Goal: Task Accomplishment & Management: Manage account settings

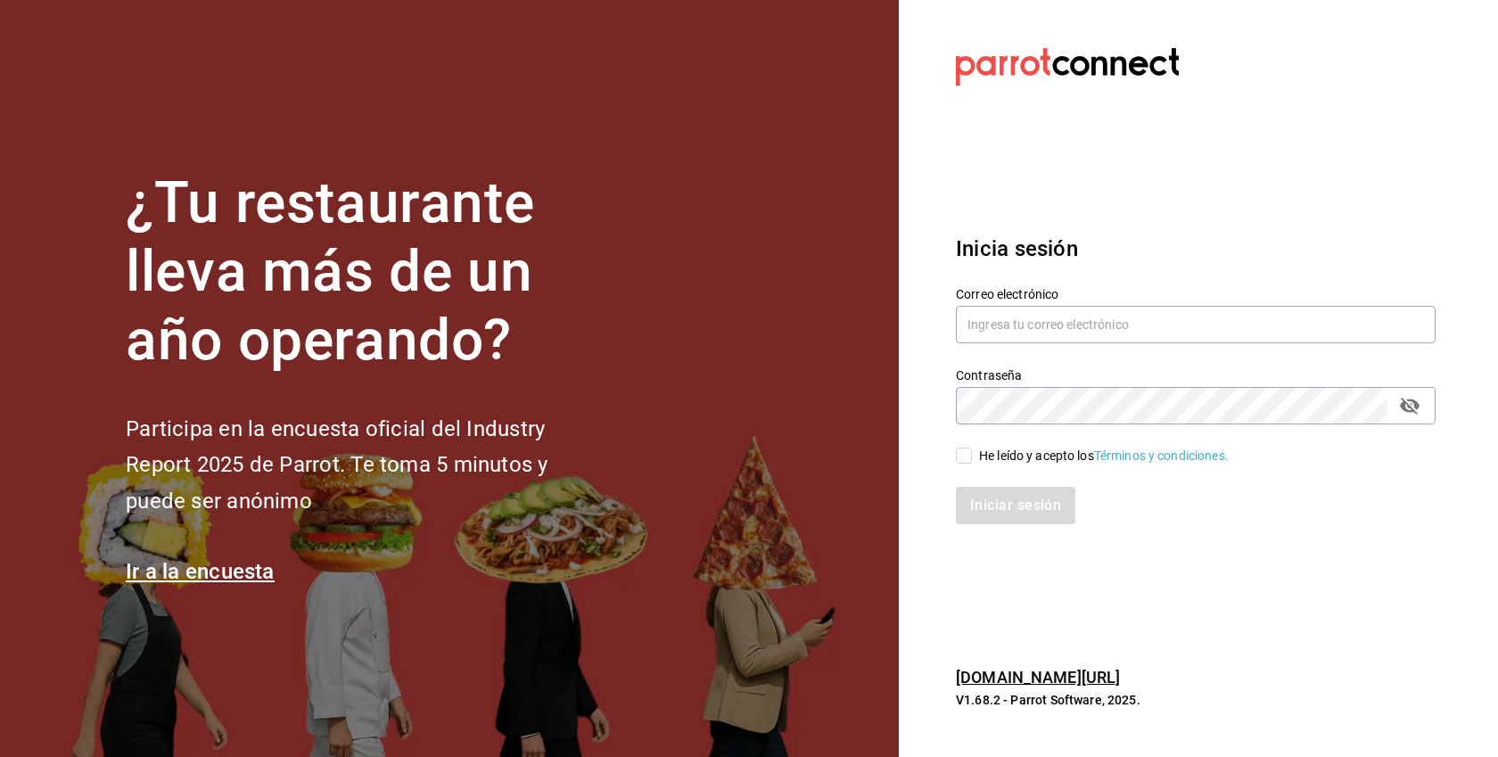
click at [1010, 451] on div "He leído y acepto los Términos y condiciones." at bounding box center [1104, 456] width 250 height 19
click at [972, 451] on input "He leído y acepto los Términos y condiciones." at bounding box center [964, 456] width 16 height 16
checkbox input "true"
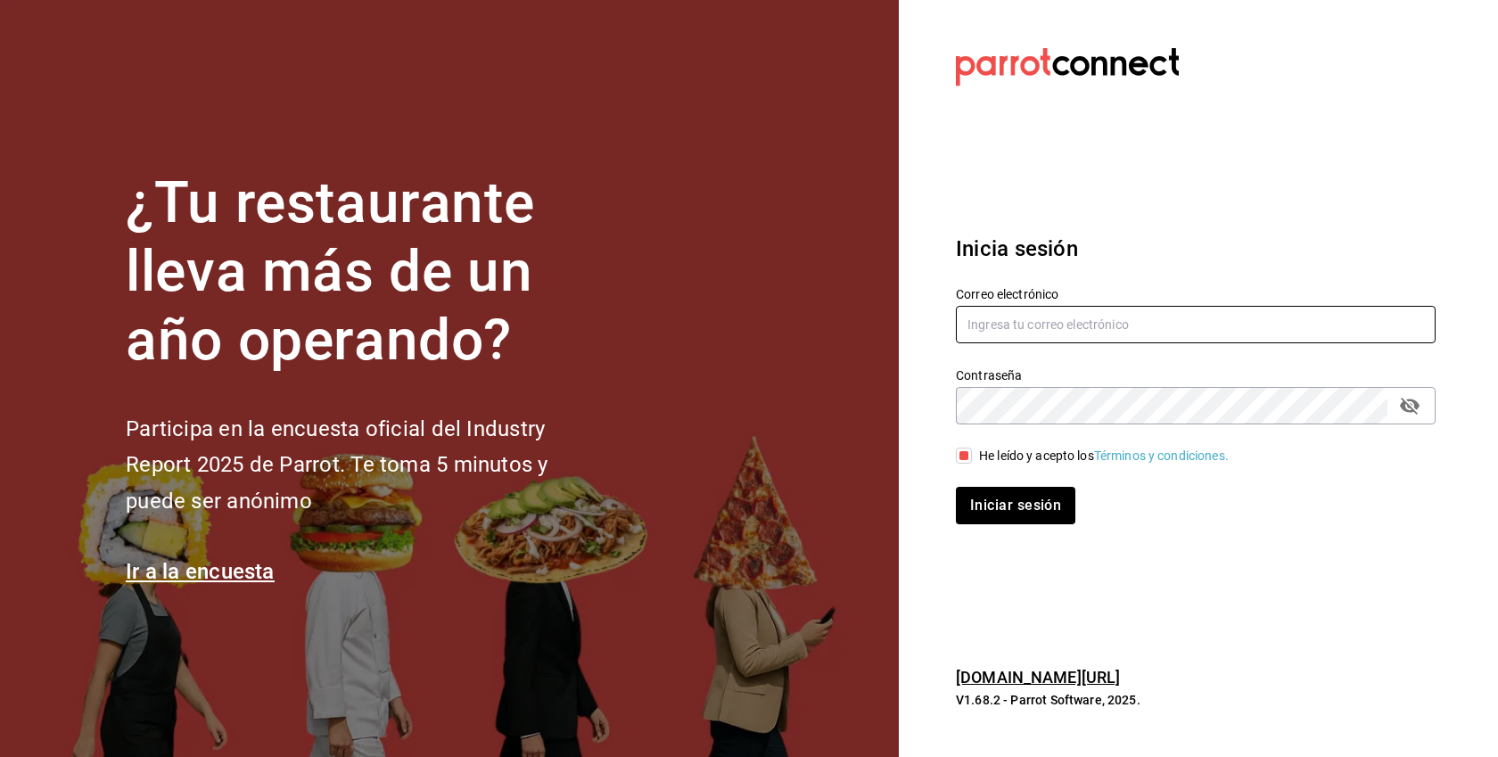
click at [1050, 317] on input "text" at bounding box center [1196, 324] width 480 height 37
paste input "whim@cdmx.com"
type input "whim@cdmx.com"
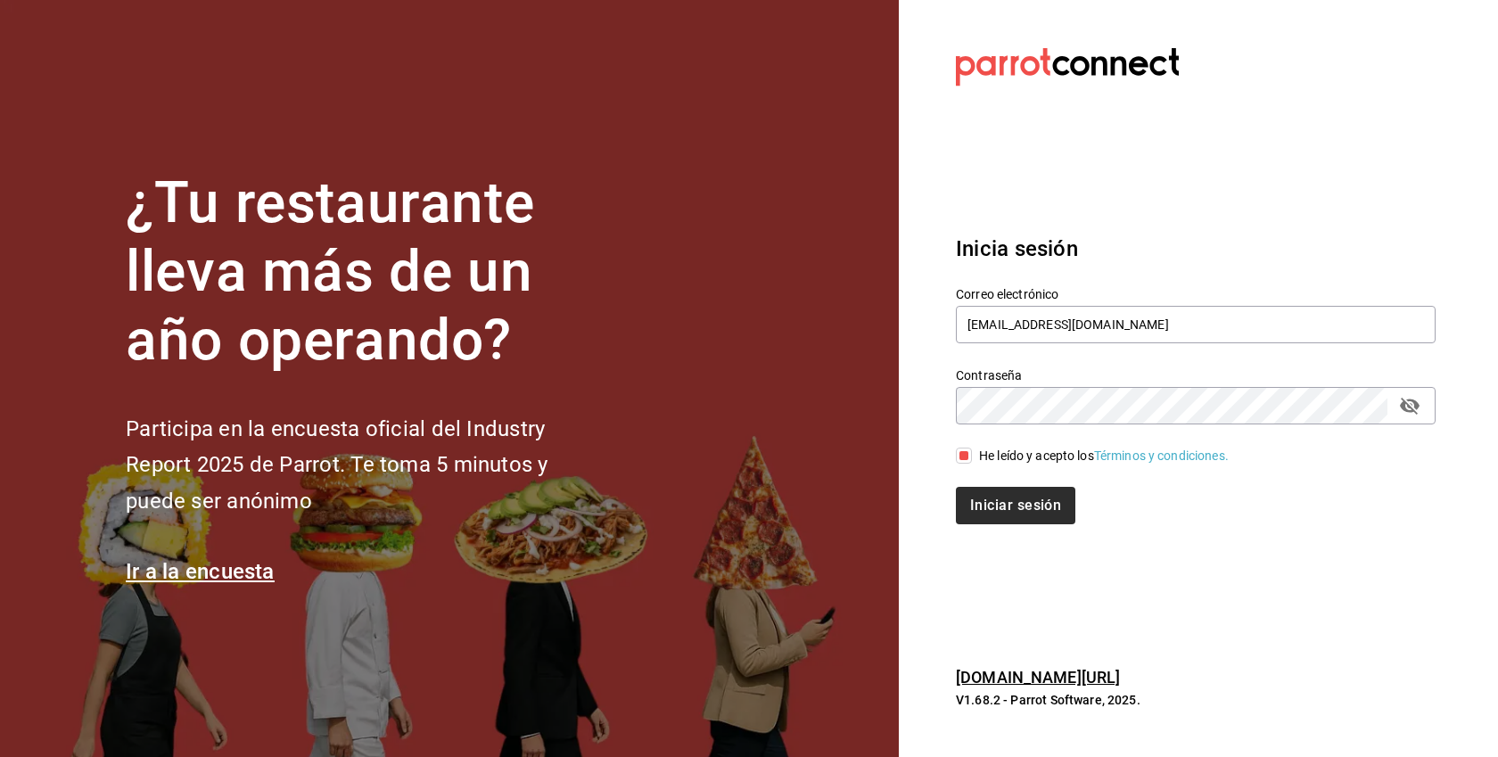
click at [1024, 522] on button "Iniciar sesión" at bounding box center [1015, 505] width 119 height 37
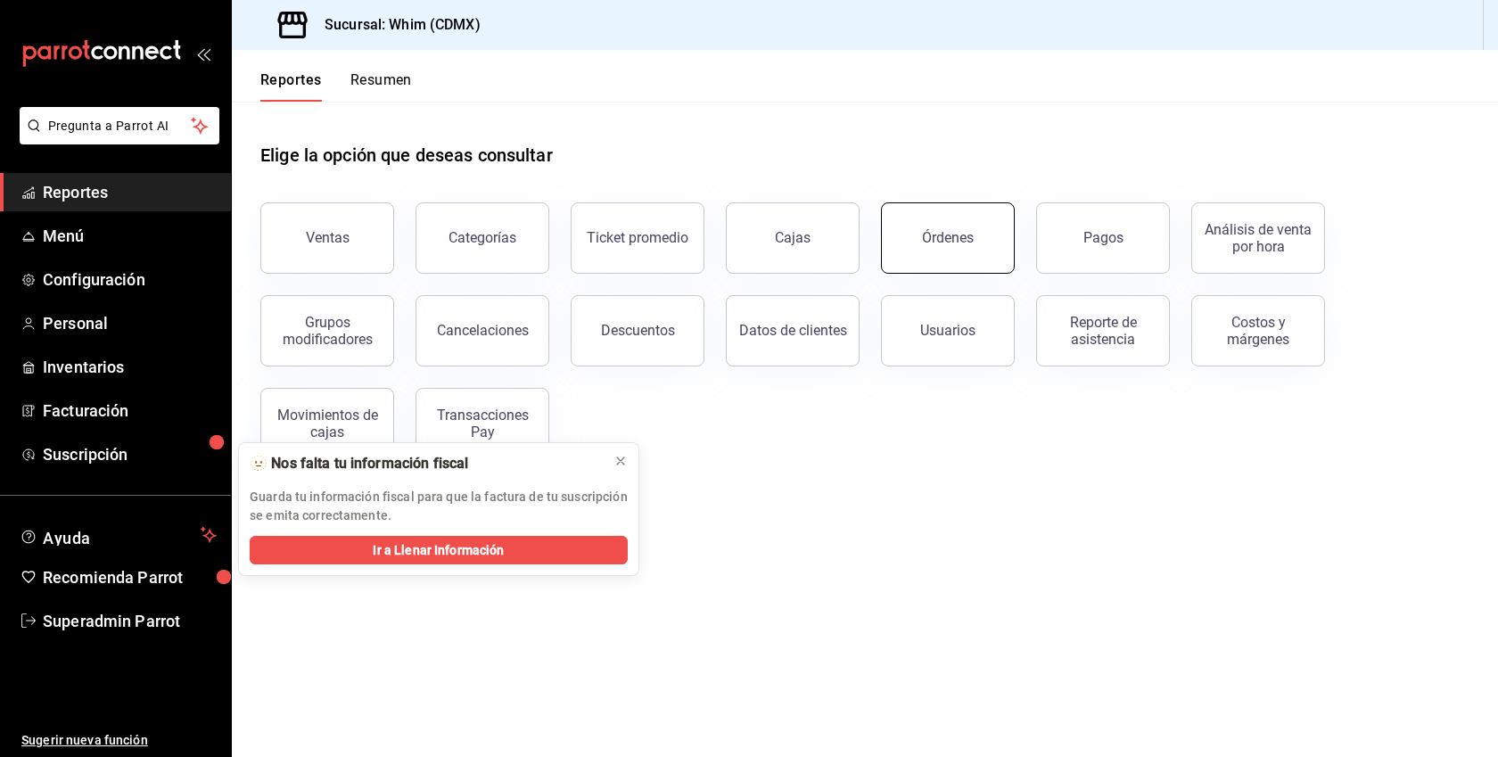
click at [911, 247] on button "Órdenes" at bounding box center [948, 237] width 134 height 71
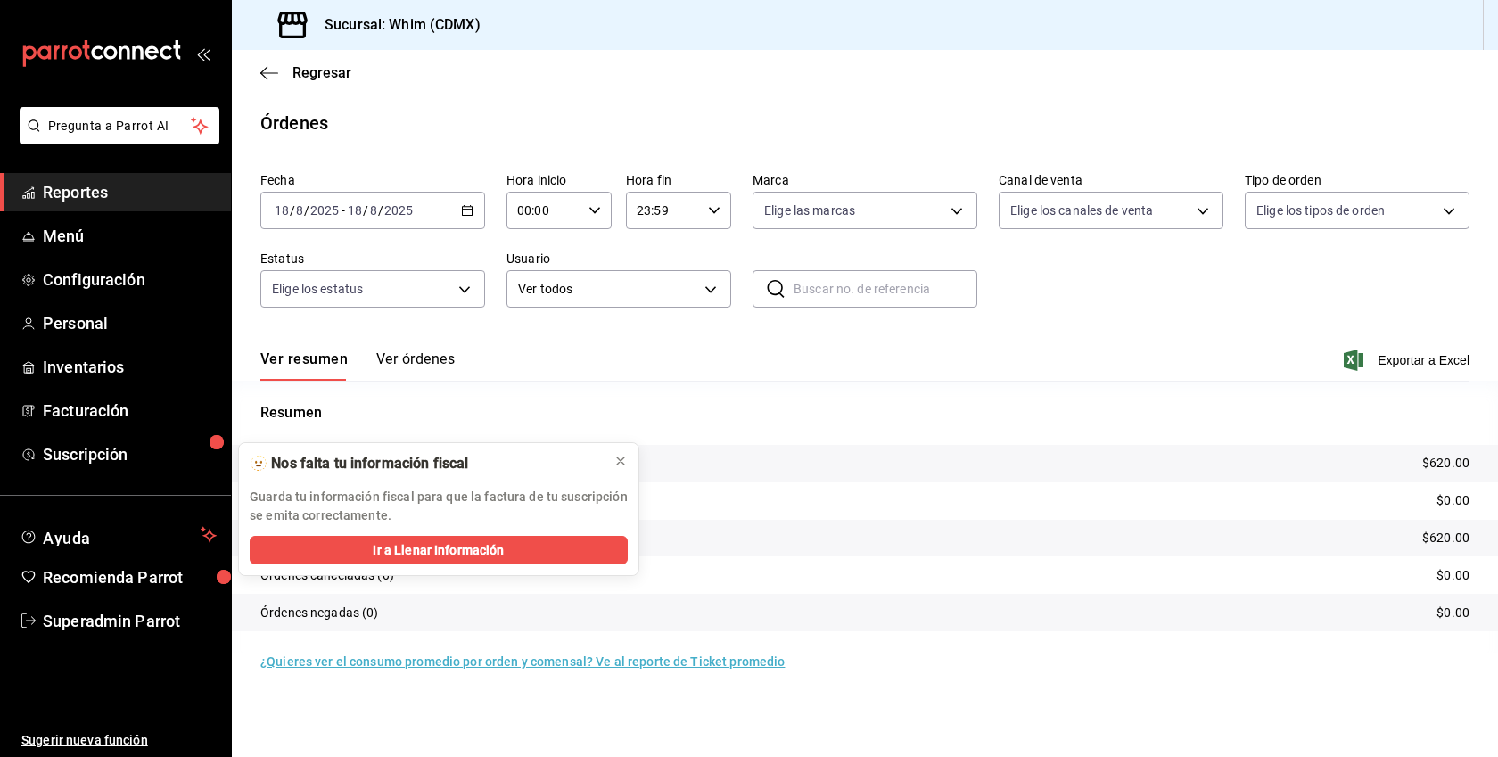
click at [472, 225] on div "[DATE] [DATE] - [DATE] [DATE]" at bounding box center [372, 210] width 225 height 37
click at [356, 378] on span "Mes actual" at bounding box center [344, 384] width 138 height 19
click at [621, 462] on icon at bounding box center [620, 460] width 7 height 7
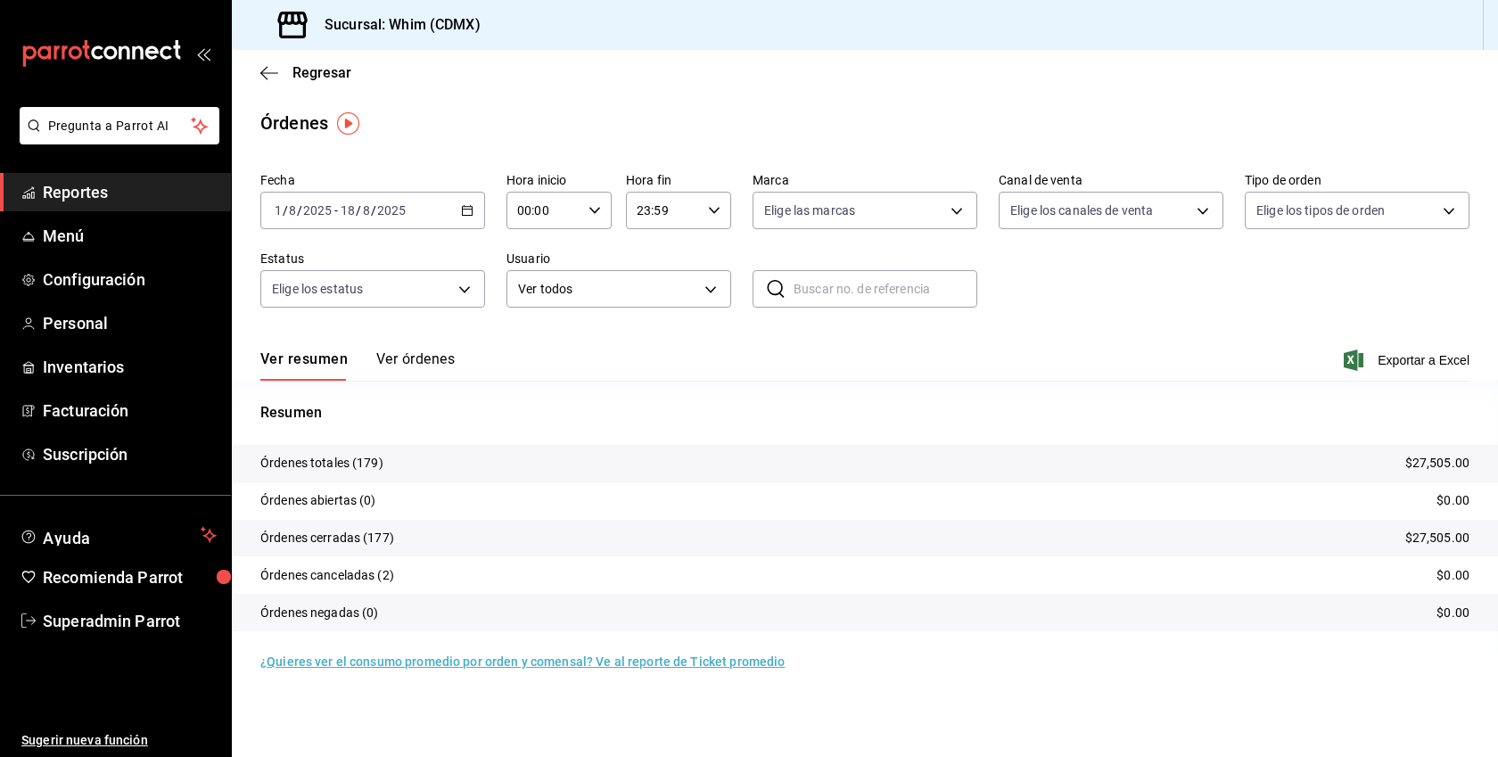
click at [418, 361] on button "Ver órdenes" at bounding box center [415, 365] width 78 height 30
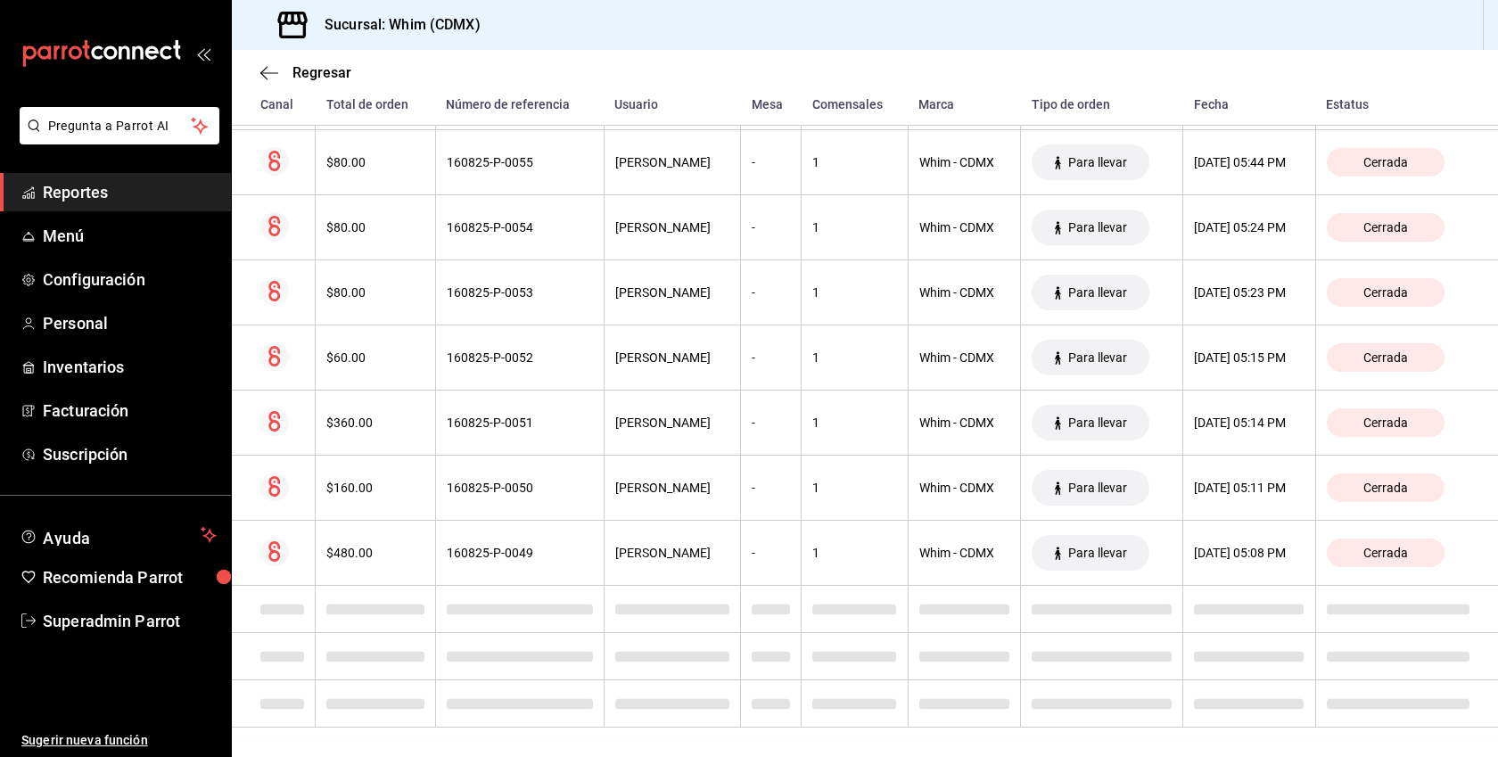
scroll to position [6383, 0]
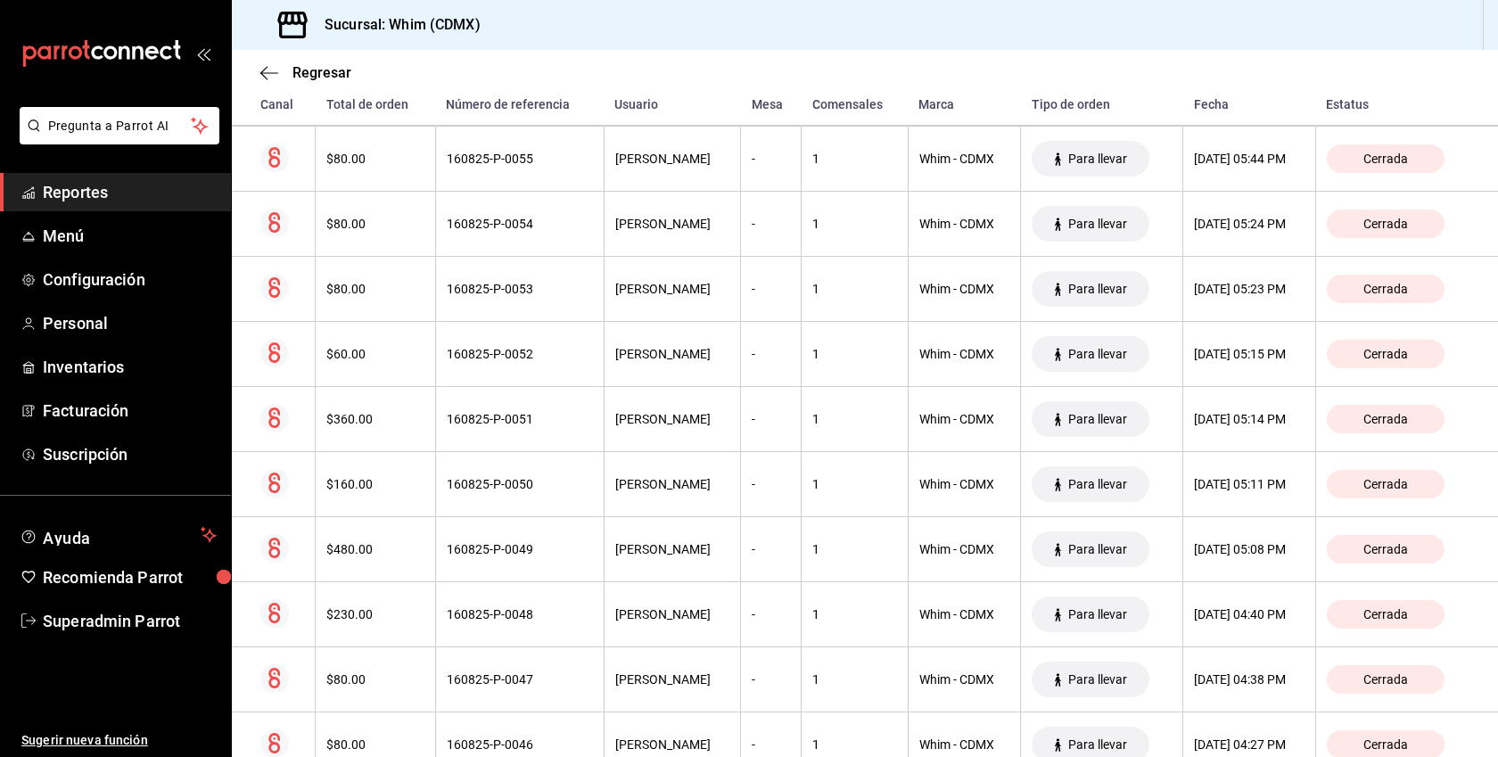
click at [97, 190] on span "Reportes" at bounding box center [130, 192] width 174 height 24
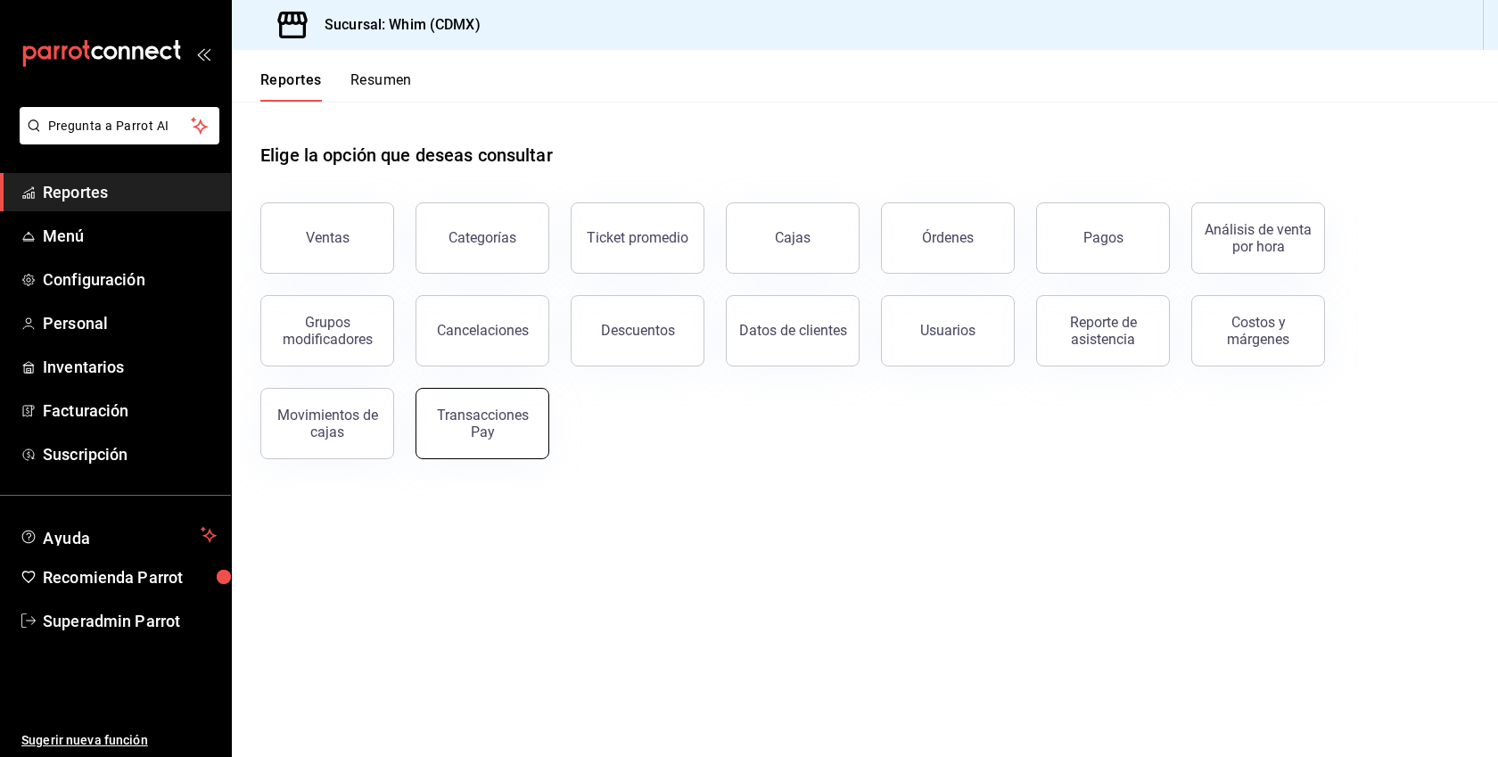
click at [509, 413] on div "Transacciones Pay" at bounding box center [482, 424] width 111 height 34
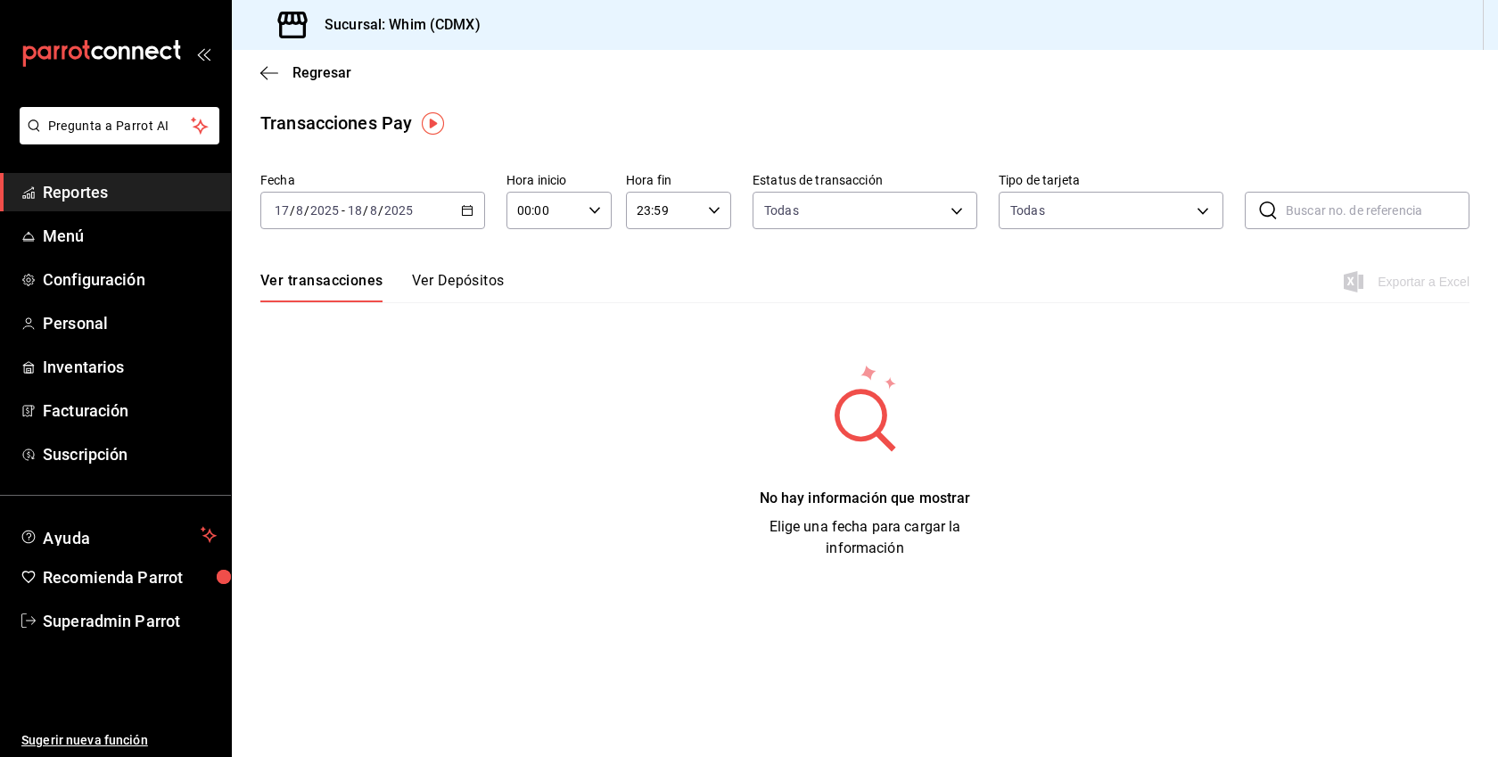
click at [448, 211] on div "[DATE] [DATE] - [DATE] [DATE]" at bounding box center [372, 210] width 225 height 37
click at [337, 392] on span "Mes actual" at bounding box center [344, 384] width 138 height 19
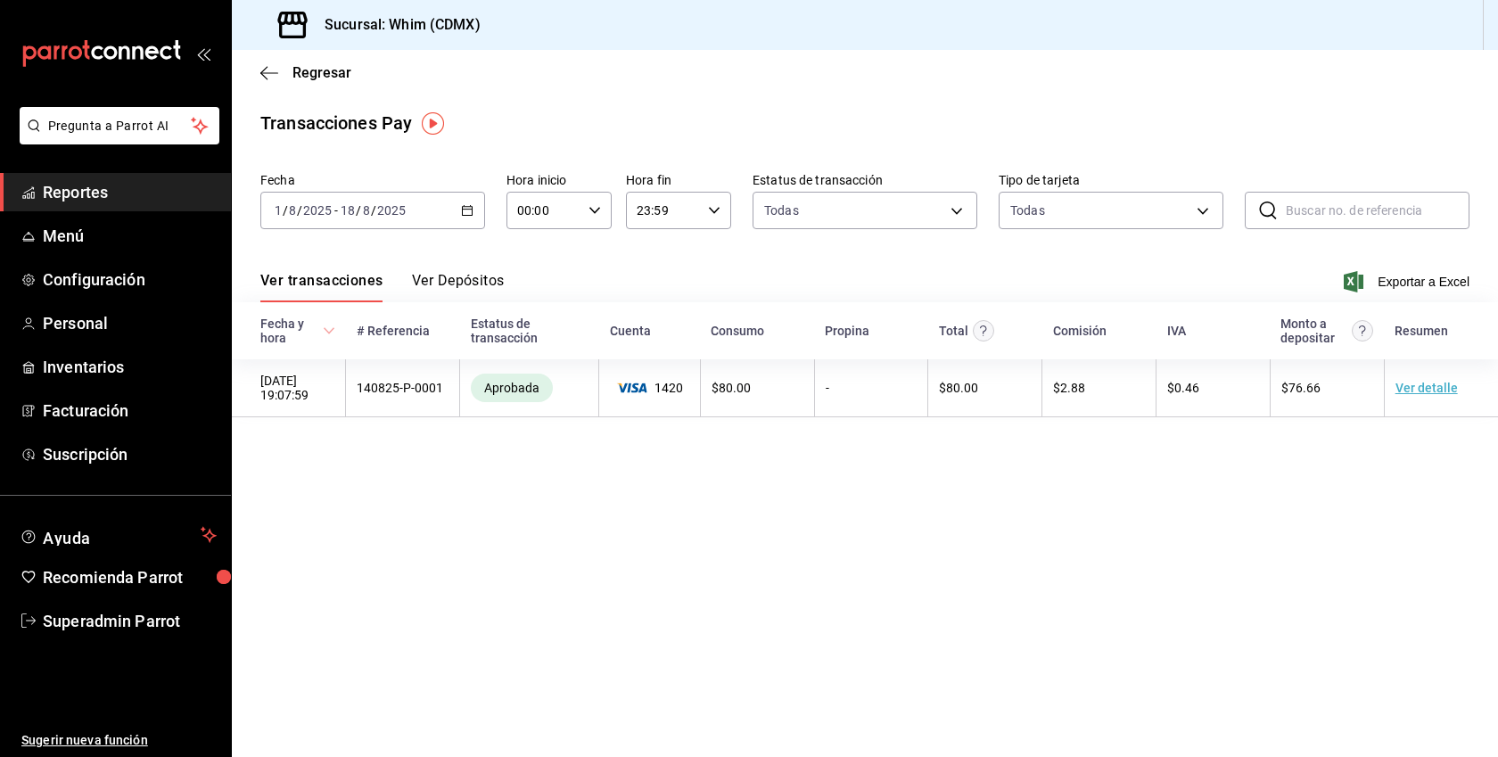
click at [463, 275] on button "Ver Depósitos" at bounding box center [458, 287] width 93 height 30
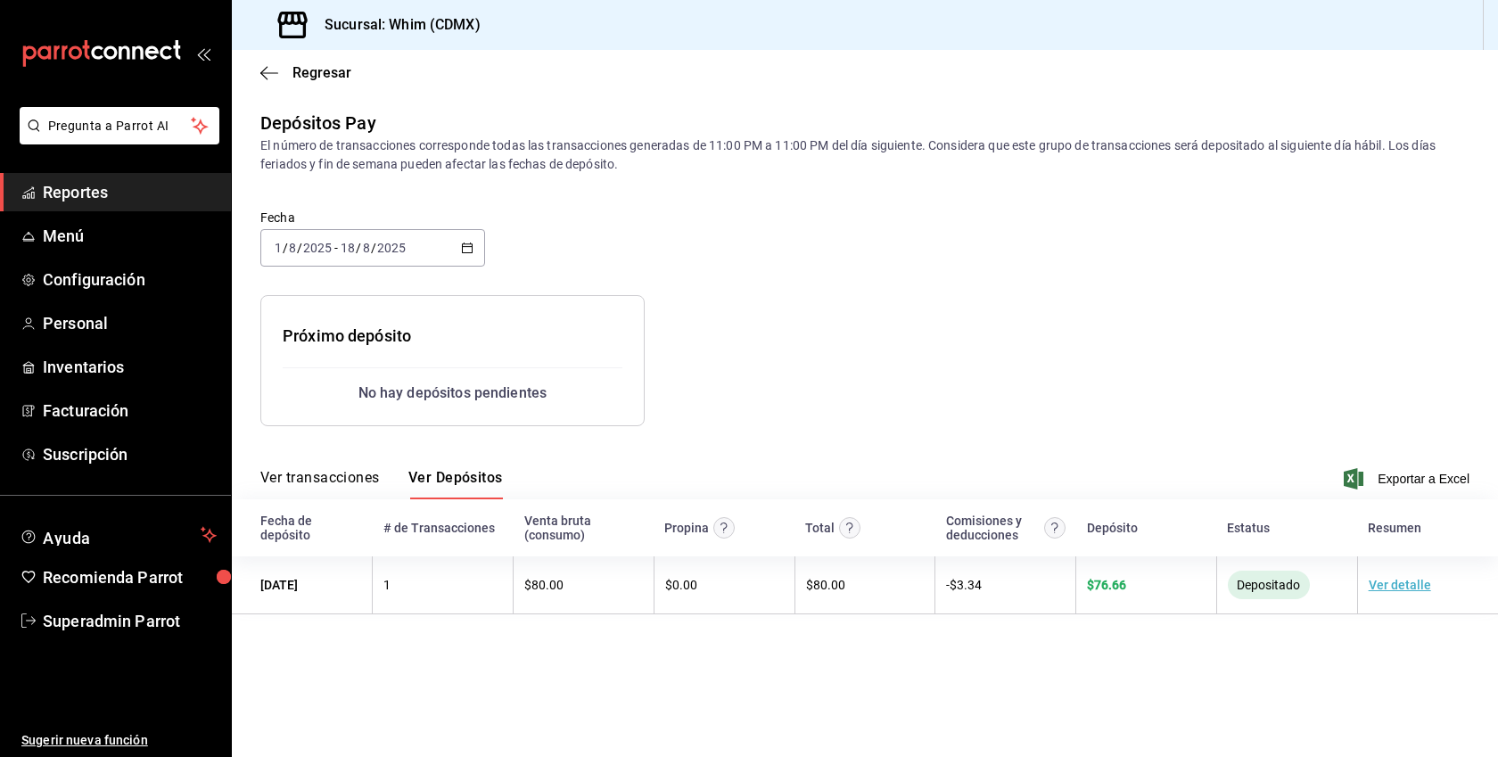
click at [426, 241] on div "[DATE] [DATE] - [DATE] [DATE]" at bounding box center [372, 247] width 225 height 37
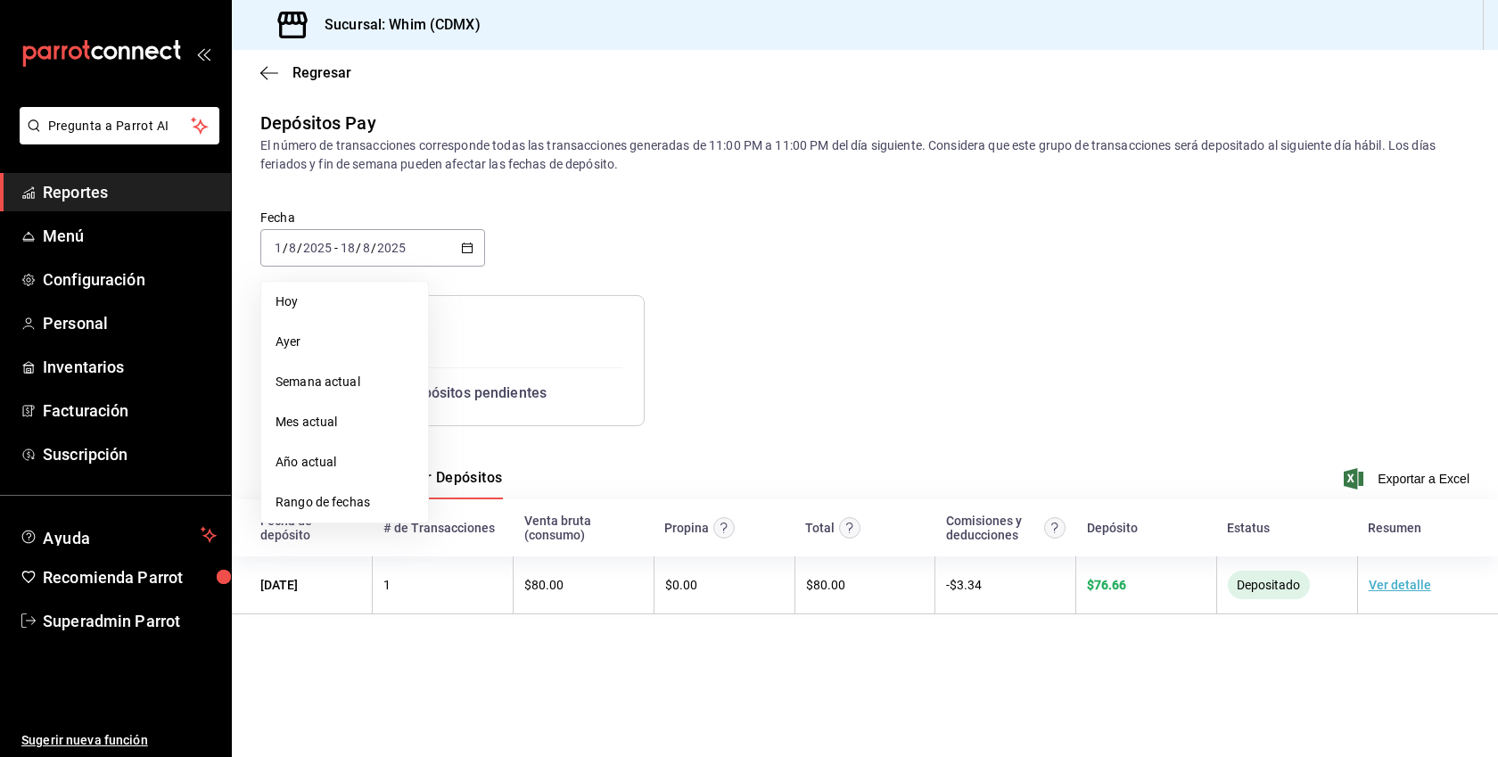
click at [325, 429] on span "Mes actual" at bounding box center [344, 422] width 138 height 19
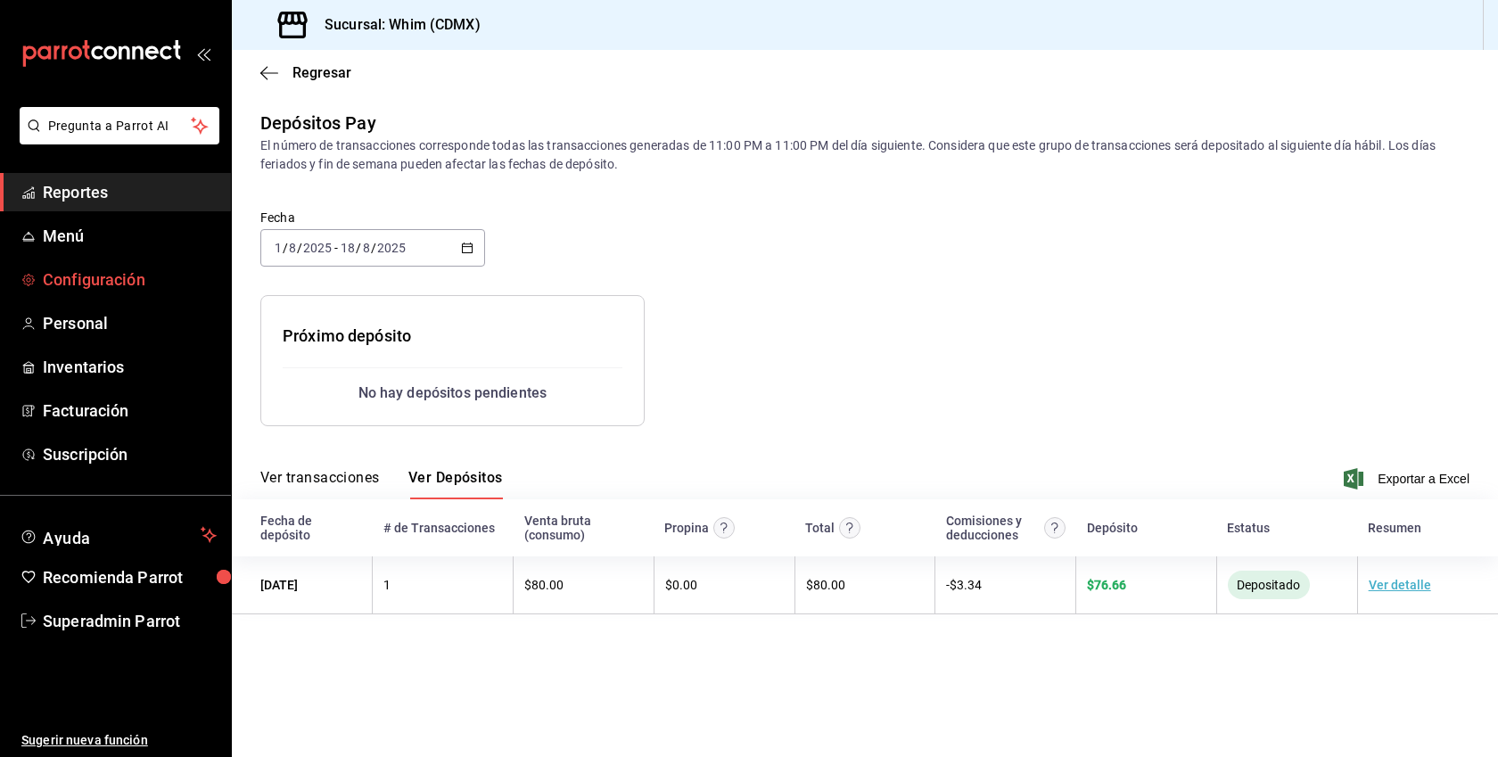
click at [75, 262] on link "Configuración" at bounding box center [115, 279] width 231 height 38
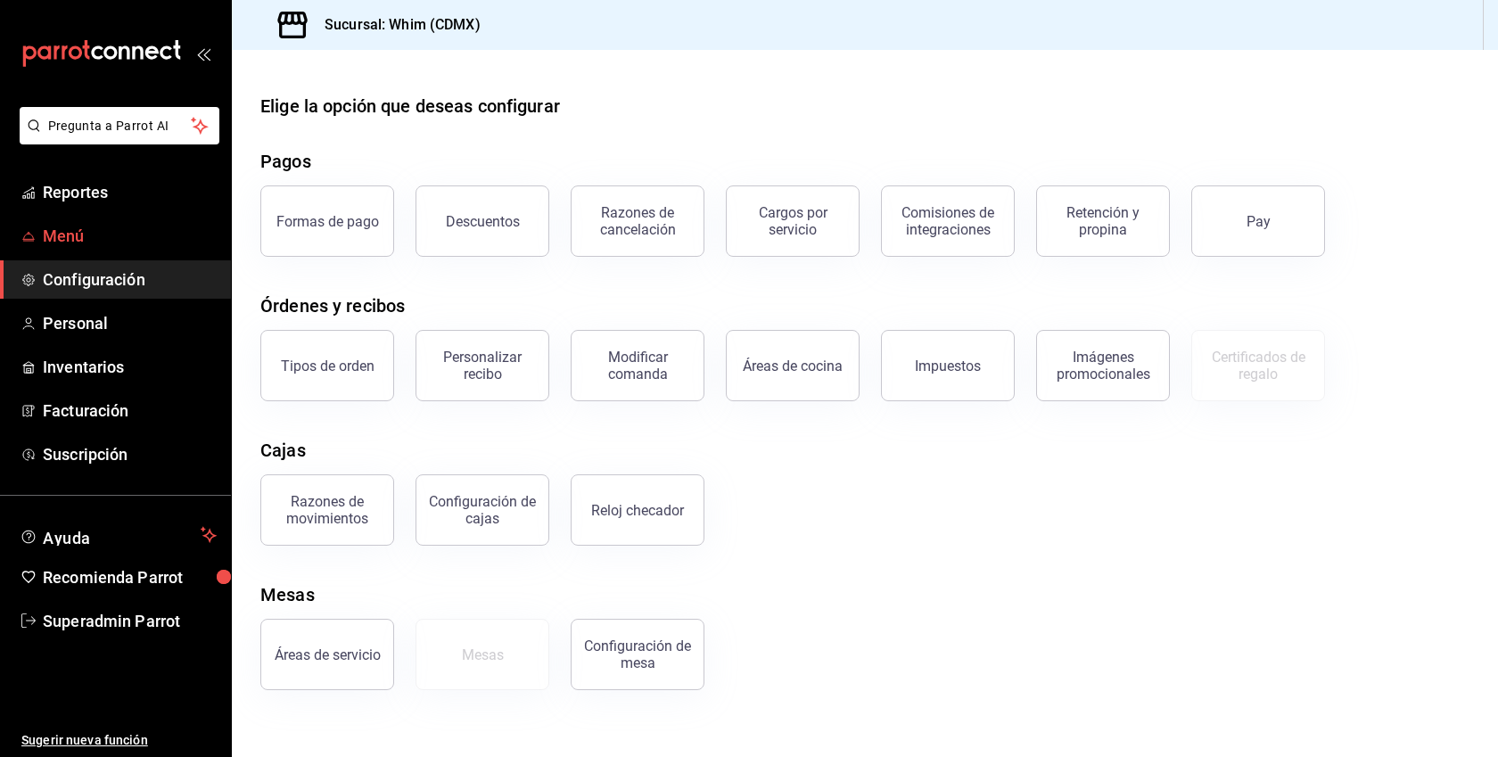
click at [72, 243] on span "Menú" at bounding box center [130, 236] width 174 height 24
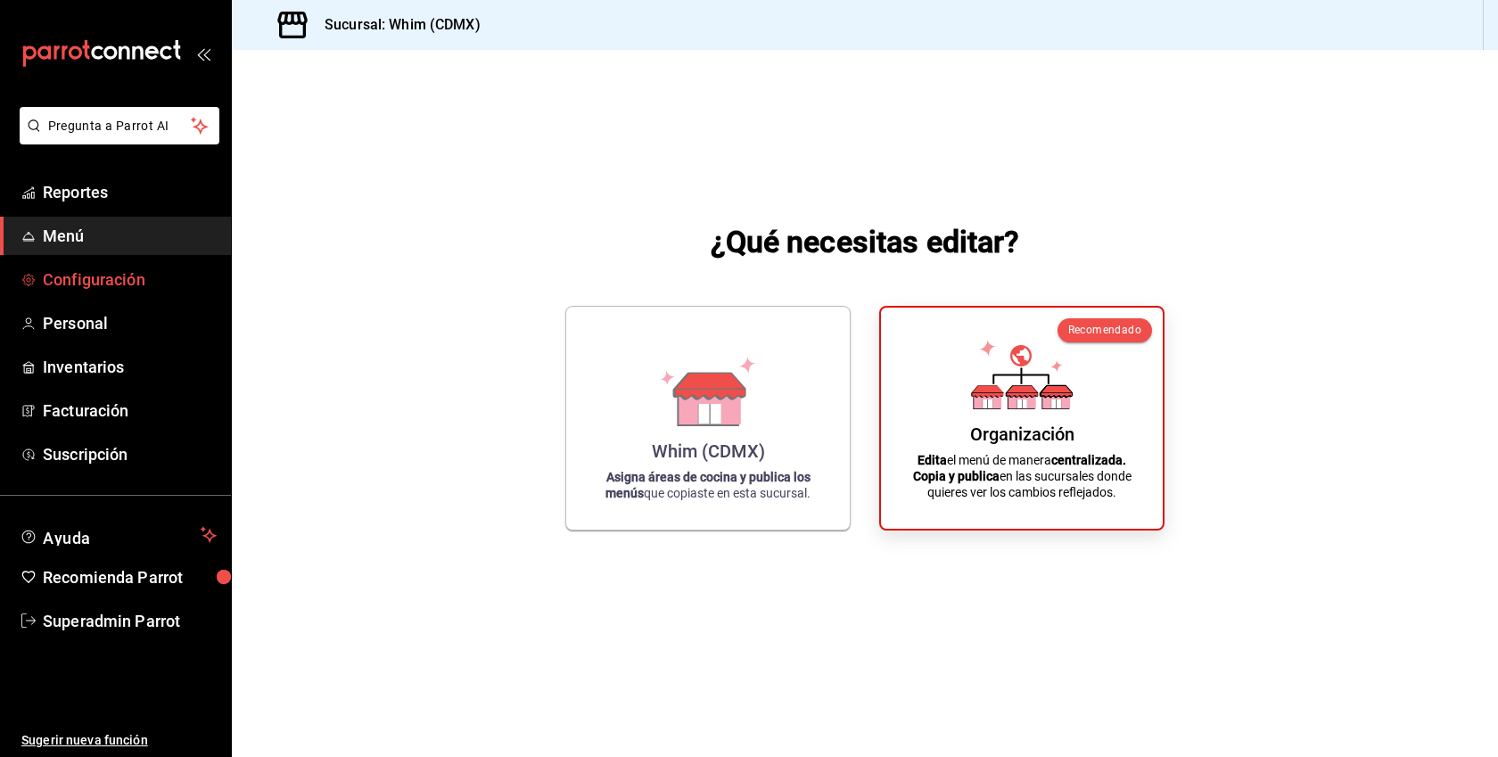
click at [75, 283] on span "Configuración" at bounding box center [130, 279] width 174 height 24
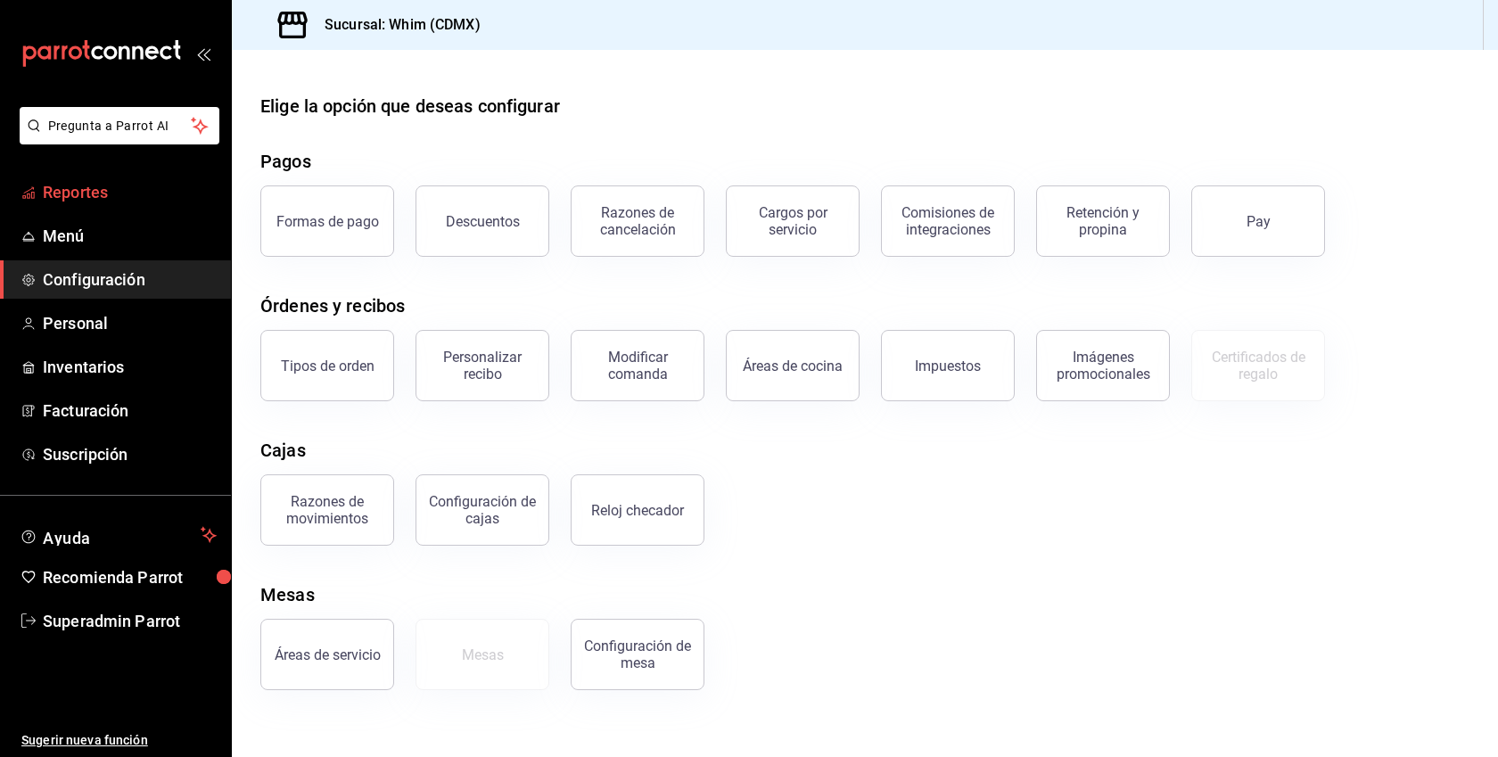
click at [73, 192] on span "Reportes" at bounding box center [130, 192] width 174 height 24
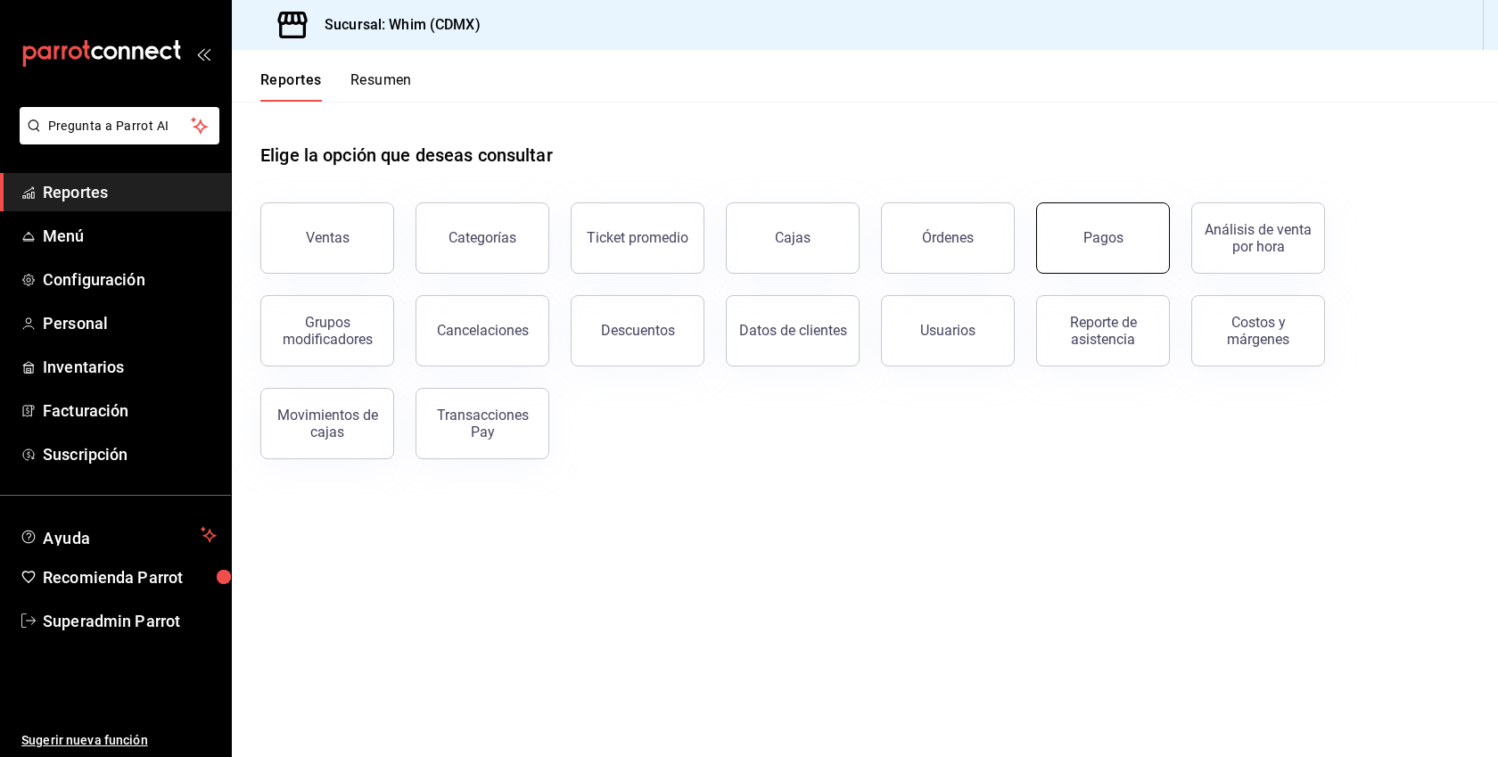
click at [1152, 228] on button "Pagos" at bounding box center [1103, 237] width 134 height 71
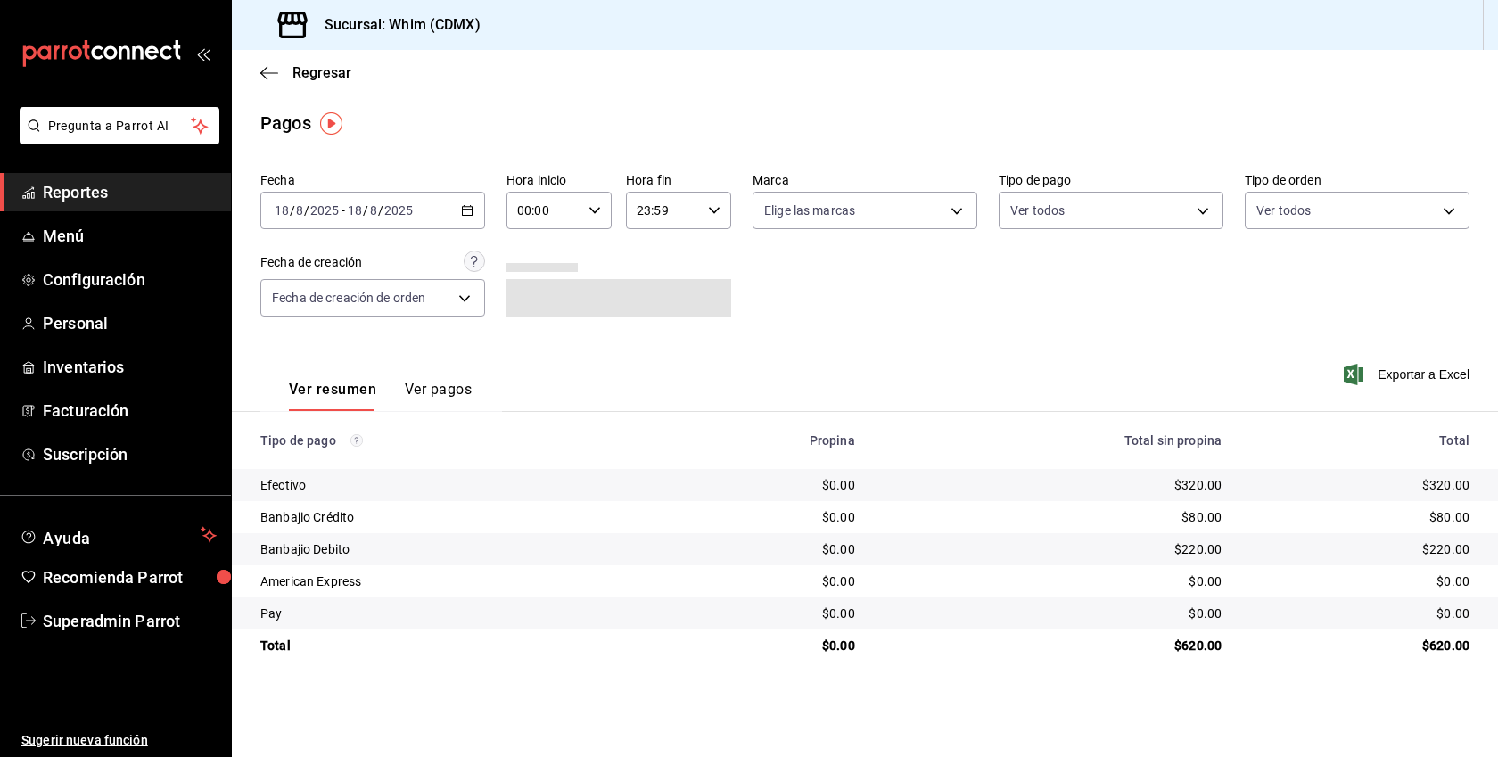
click at [461, 200] on div "[DATE] [DATE] - [DATE] [DATE]" at bounding box center [372, 210] width 225 height 37
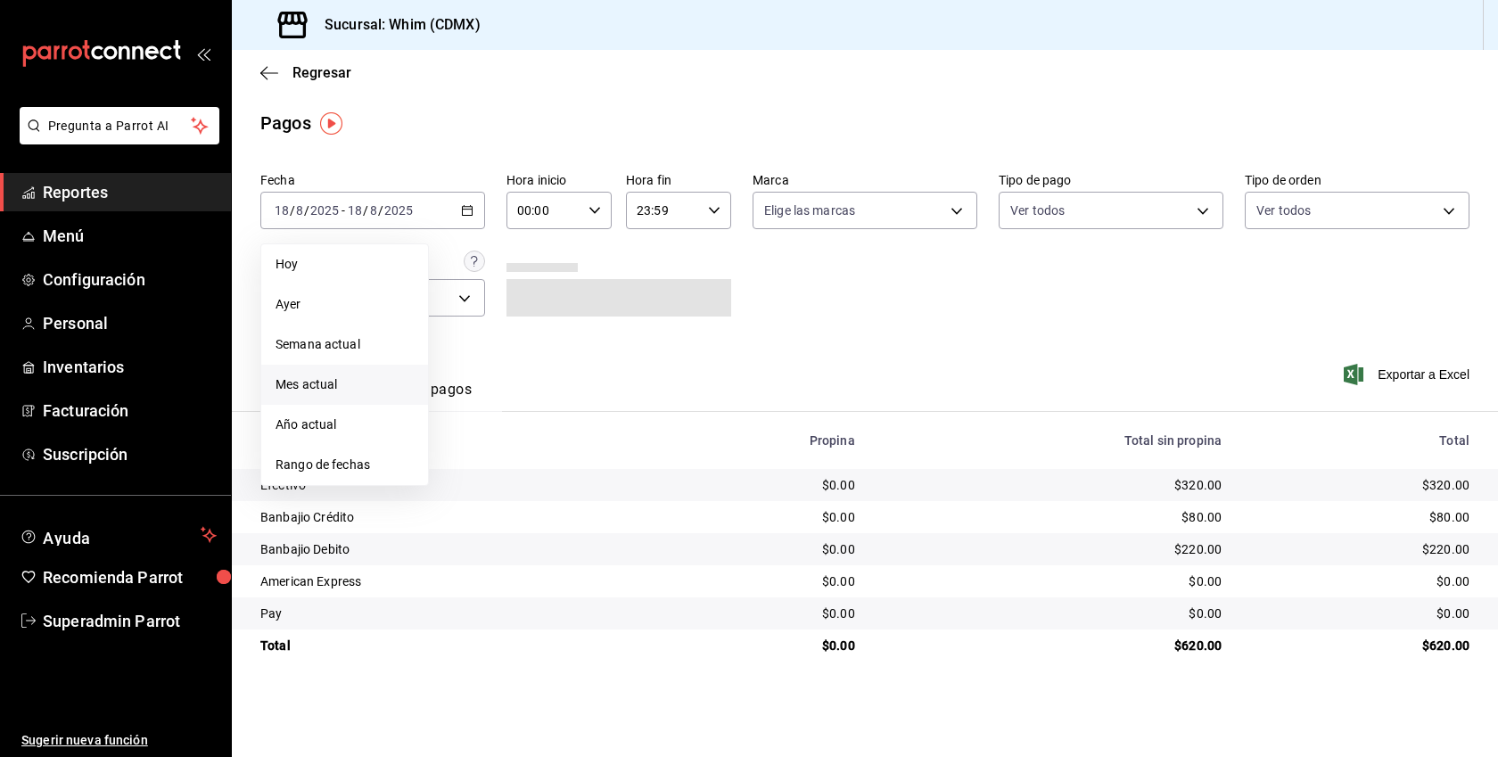
click at [332, 375] on span "Mes actual" at bounding box center [344, 384] width 138 height 19
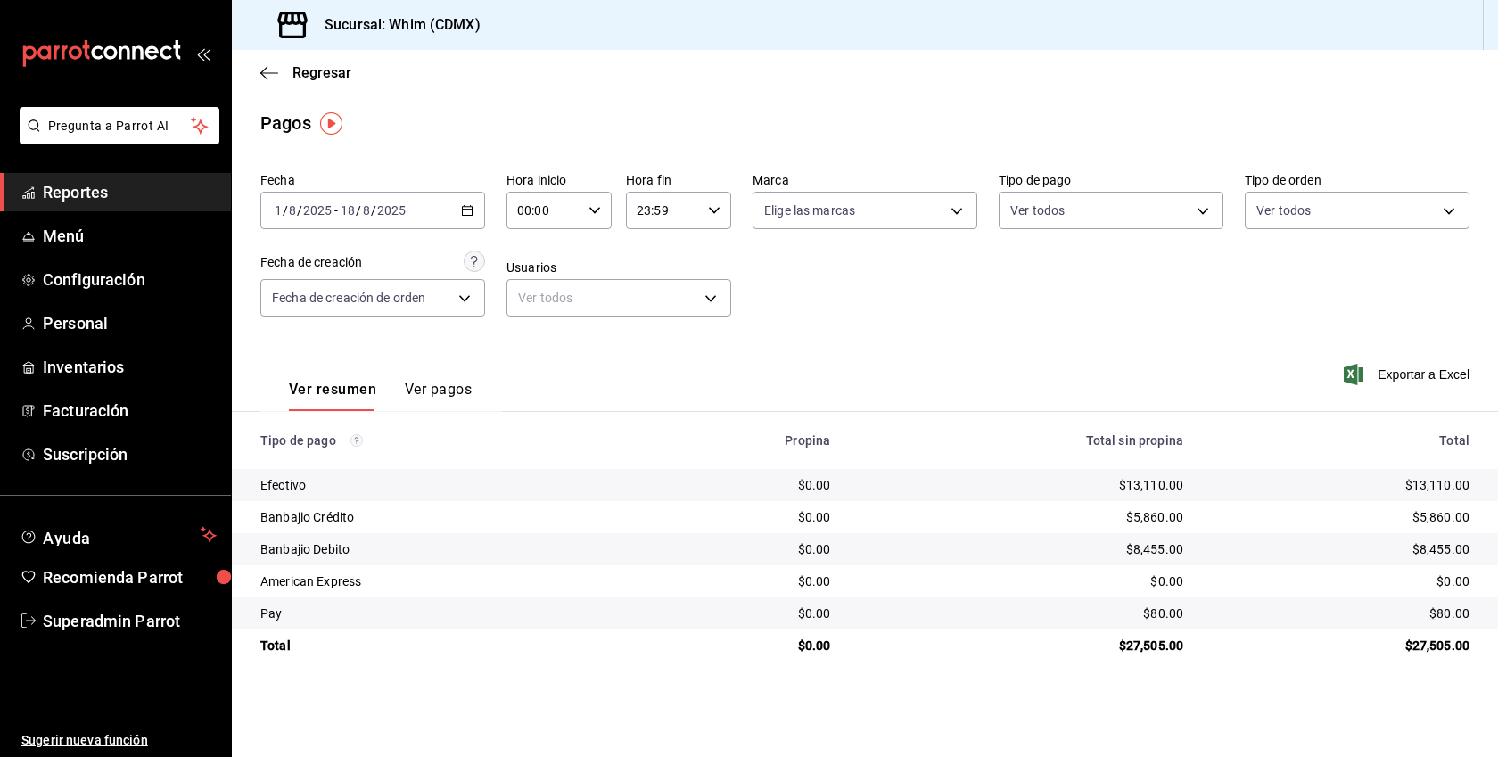
click at [459, 381] on button "Ver pagos" at bounding box center [438, 396] width 67 height 30
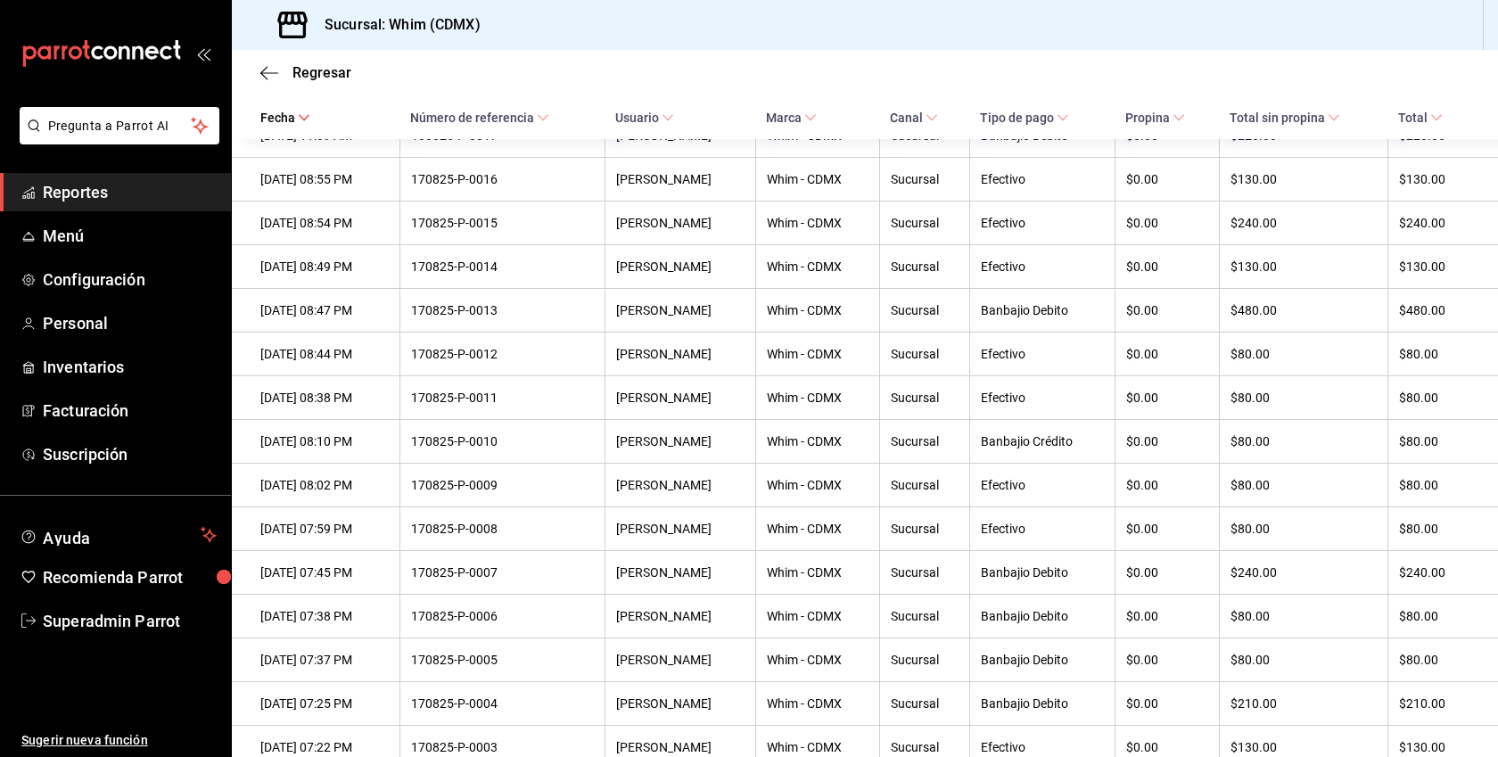
scroll to position [548, 0]
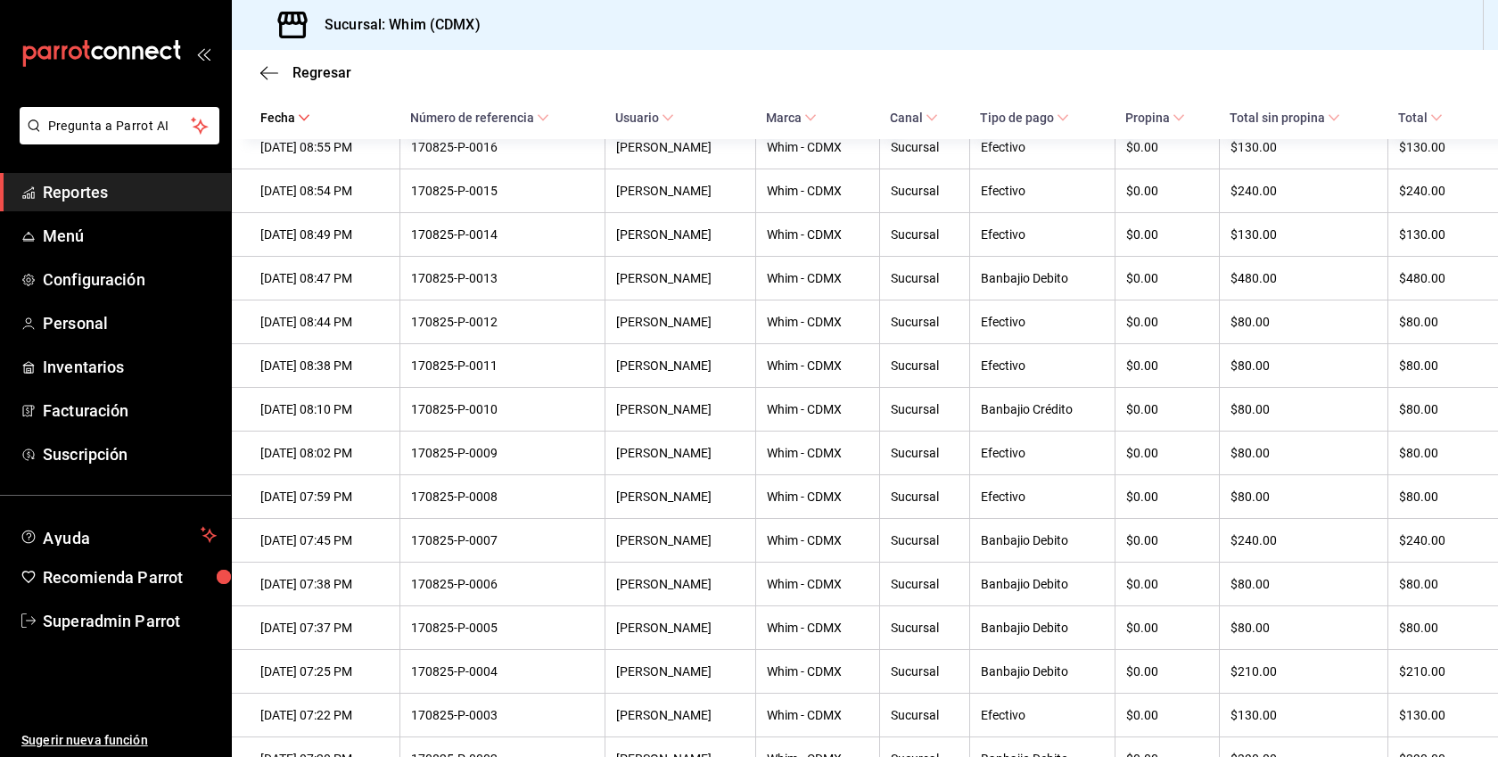
click at [1069, 112] on span "Tipo de pago" at bounding box center [1024, 118] width 89 height 14
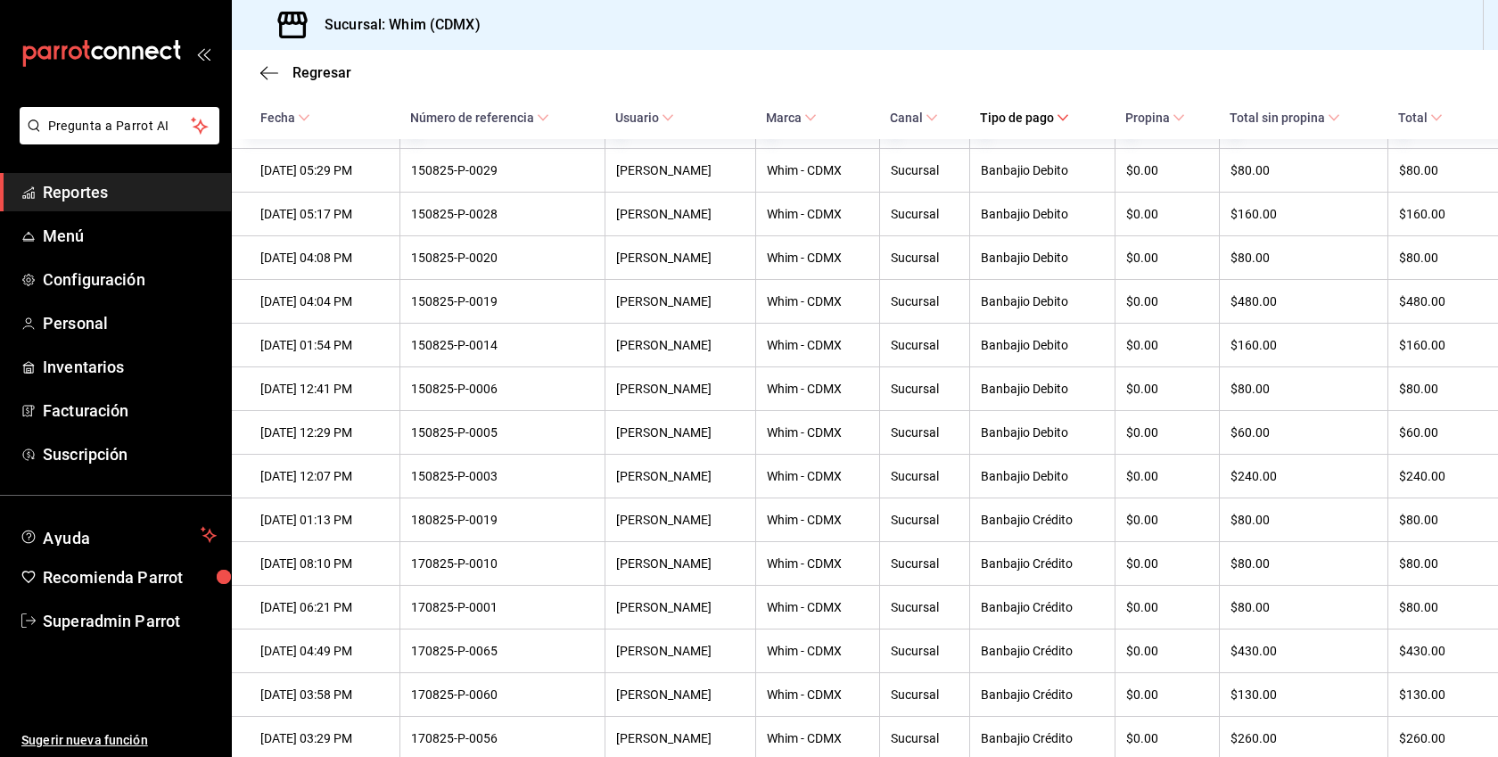
scroll to position [6293, 0]
click at [119, 619] on span "Superadmin Parrot" at bounding box center [130, 621] width 174 height 24
